Goal: Obtain resource: Obtain resource

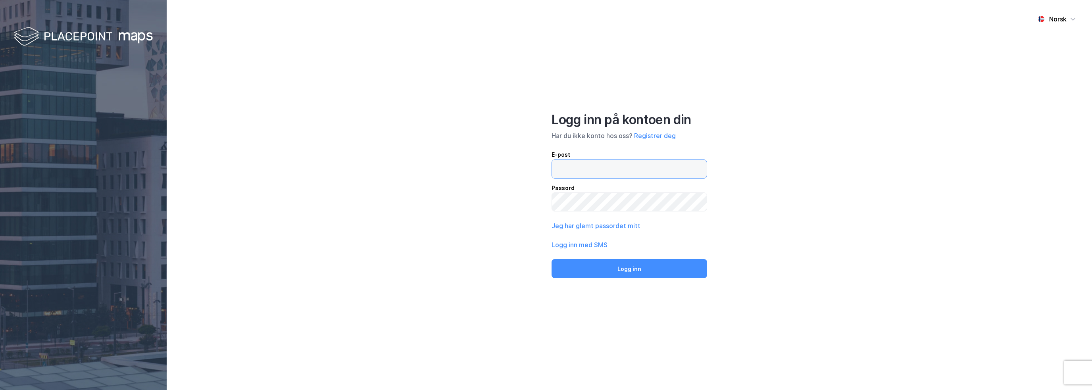
type input "[EMAIL_ADDRESS][DOMAIN_NAME]"
click at [619, 276] on button "Logg inn" at bounding box center [628, 268] width 155 height 19
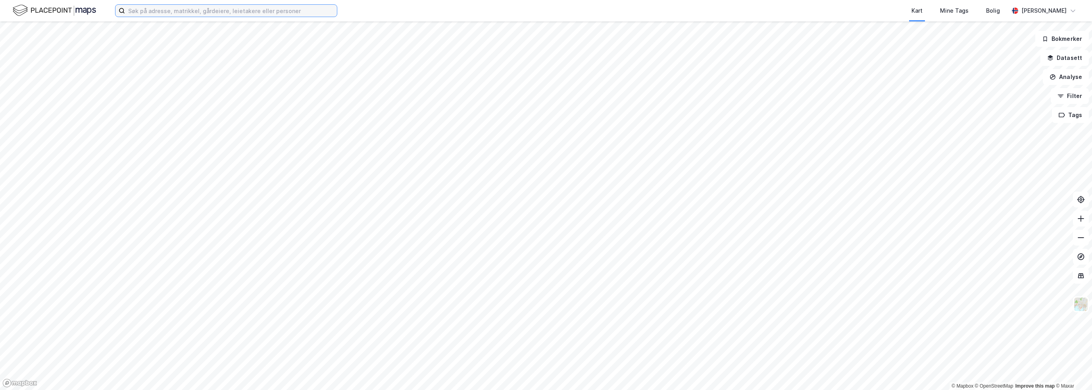
click at [177, 10] on input at bounding box center [231, 11] width 212 height 12
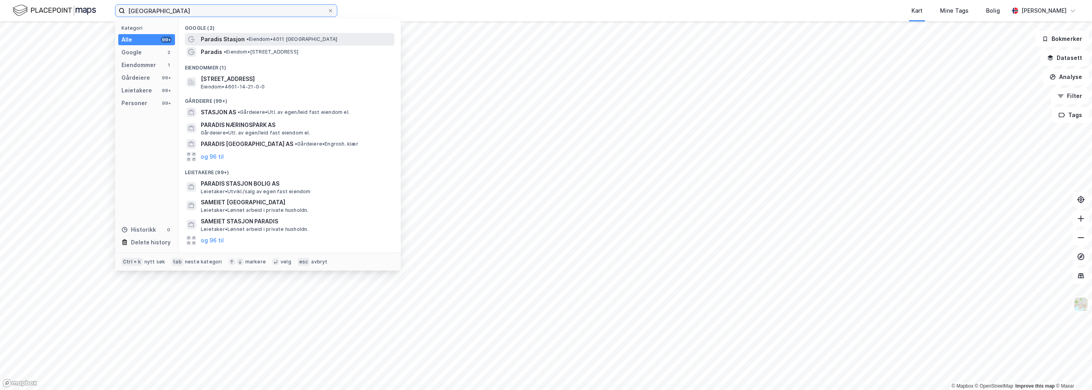
type input "[GEOGRAPHIC_DATA]"
click at [221, 38] on span "Paradis Stasjon" at bounding box center [223, 40] width 44 height 10
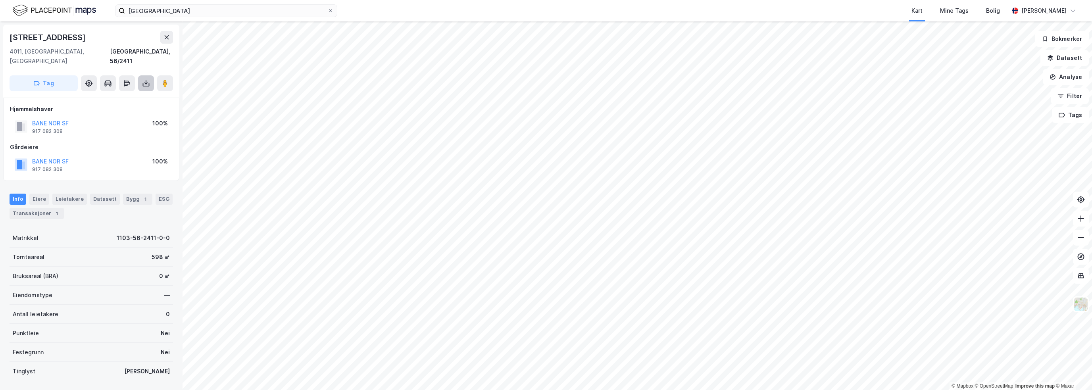
click at [148, 79] on icon at bounding box center [146, 83] width 8 height 8
click at [117, 96] on div "Last ned grunnbok" at bounding box center [107, 99] width 46 height 6
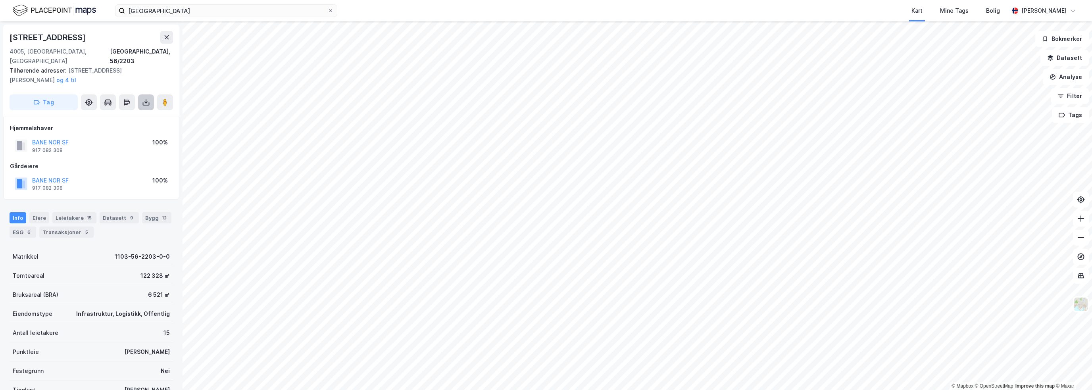
click at [149, 102] on icon at bounding box center [146, 103] width 7 height 3
click at [130, 115] on div "Last ned grunnbok" at bounding box center [107, 118] width 46 height 6
